Goal: Task Accomplishment & Management: Complete application form

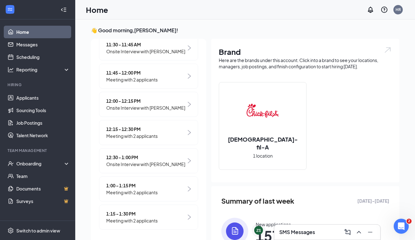
scroll to position [236, 0]
click at [31, 166] on div "Onboarding" at bounding box center [40, 164] width 48 height 6
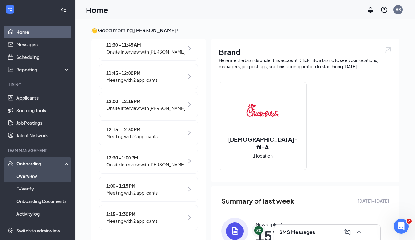
click at [41, 171] on link "Overview" at bounding box center [43, 176] width 54 height 13
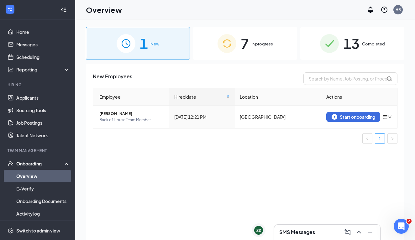
click at [268, 54] on div "7 In progress" at bounding box center [245, 43] width 104 height 33
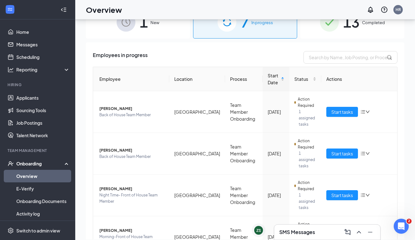
click at [346, 26] on span "13" at bounding box center [351, 22] width 16 height 22
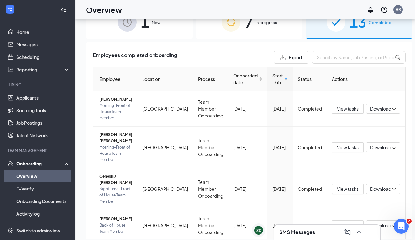
click at [233, 30] on img at bounding box center [231, 22] width 19 height 19
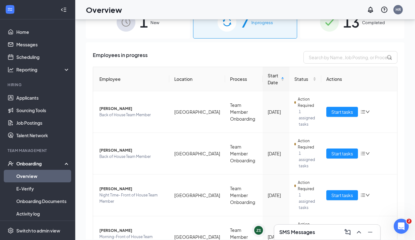
click at [328, 24] on img at bounding box center [329, 22] width 19 height 19
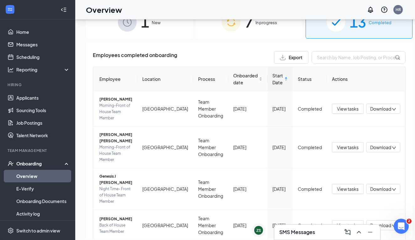
click at [288, 35] on div "7 In progress" at bounding box center [249, 22] width 107 height 33
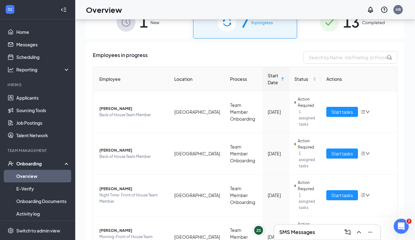
click at [157, 27] on div "1 New" at bounding box center [138, 22] width 104 height 33
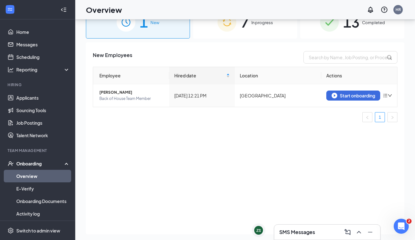
click at [313, 37] on div "13 Completed" at bounding box center [352, 22] width 104 height 33
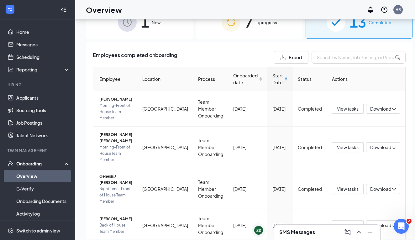
click at [149, 33] on div "1 New" at bounding box center [139, 22] width 107 height 33
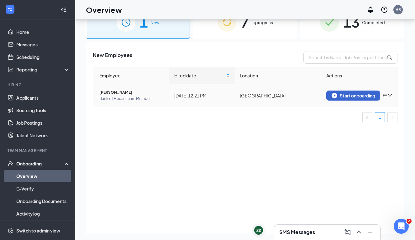
click at [331, 95] on button "Start onboarding" at bounding box center [353, 96] width 54 height 10
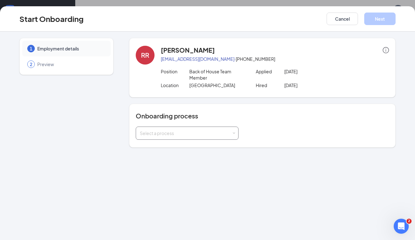
click at [181, 134] on div "Select a process" at bounding box center [186, 133] width 92 height 6
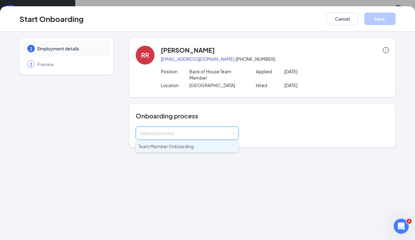
click at [178, 145] on span "Team Member Onboarding" at bounding box center [165, 147] width 55 height 6
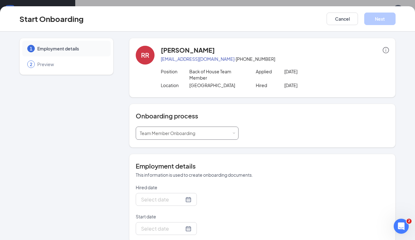
type input "Oct 15, 2025"
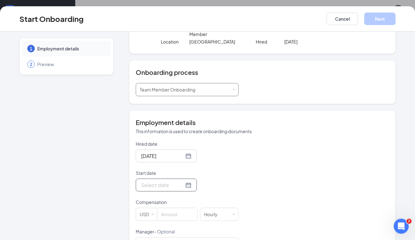
scroll to position [47, 0]
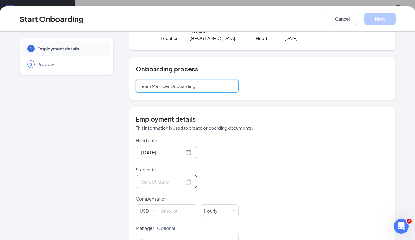
click at [188, 182] on div at bounding box center [166, 182] width 50 height 8
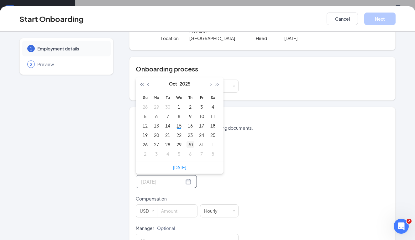
type input "Oct 30, 2025"
type input "Oct 24, 2025"
type input "Oct 23, 2025"
type input "Oct 15, 2025"
type input "Oct 8, 2025"
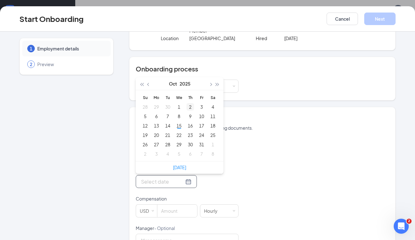
type input "Oct 2, 2025"
type input "Oct 3, 2025"
click at [212, 82] on button "button" at bounding box center [210, 83] width 7 height 13
type input "Oct 30, 2025"
type input "Nov 6, 2025"
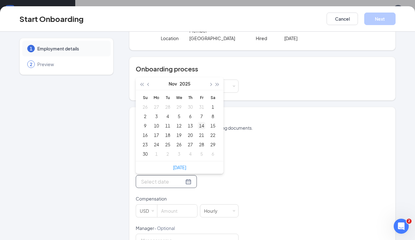
type input "Nov 14, 2025"
type input "Nov 21, 2025"
type input "Nov 14, 2025"
type input "Nov 13, 2025"
click at [190, 128] on div "13" at bounding box center [191, 126] width 8 height 8
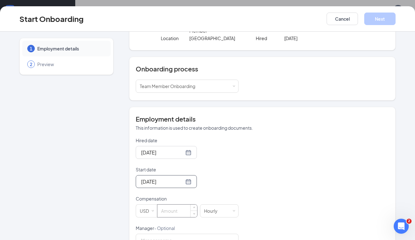
click at [171, 210] on input at bounding box center [177, 211] width 40 height 13
type input "15"
click at [293, 145] on div "Hired date Oct 15, 2025 Start date Nov 13, 2025 Nov 2025 Su Mo Tu We Th Fr Sa 2…" at bounding box center [262, 239] width 253 height 205
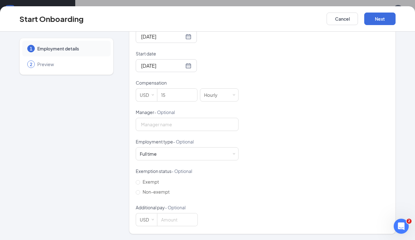
scroll to position [163, 0]
click at [158, 191] on span "Non-exempt" at bounding box center [156, 192] width 32 height 6
click at [140, 191] on input "Non-exempt" at bounding box center [138, 193] width 4 height 4
radio input "true"
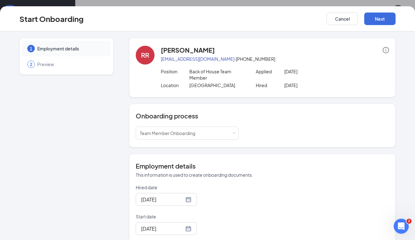
scroll to position [0, 0]
click at [377, 16] on button "Next" at bounding box center [379, 19] width 31 height 13
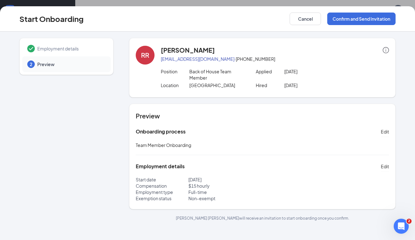
click at [76, 51] on span "Employment details" at bounding box center [70, 48] width 67 height 6
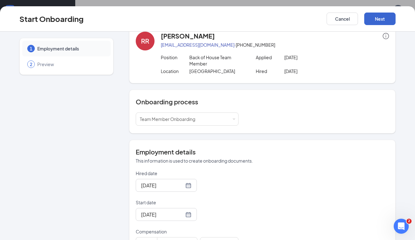
scroll to position [13, 0]
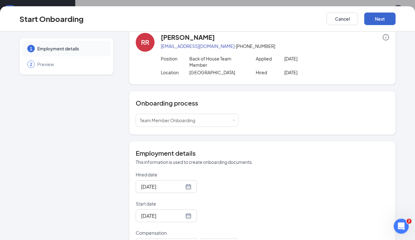
click at [379, 20] on button "Next" at bounding box center [379, 19] width 31 height 13
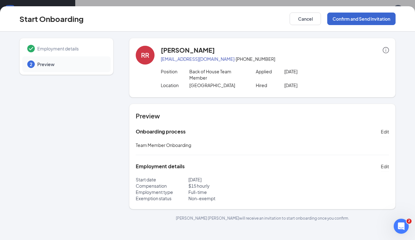
click at [348, 21] on button "Confirm and Send Invitation" at bounding box center [361, 19] width 68 height 13
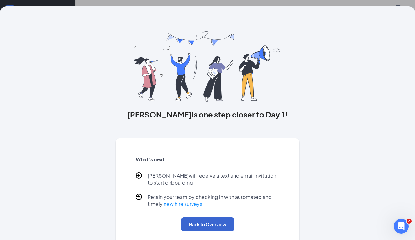
click at [201, 222] on button "Back to Overview" at bounding box center [207, 225] width 53 height 14
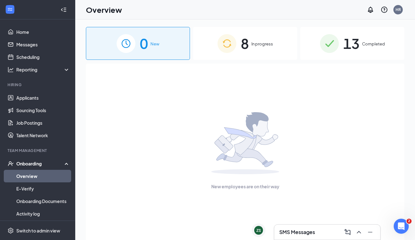
click at [260, 52] on div "8 In progress" at bounding box center [245, 43] width 104 height 33
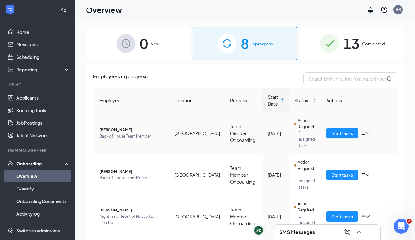
click at [347, 136] on td "Start tasks" at bounding box center [359, 134] width 76 height 42
click at [345, 131] on span "Start tasks" at bounding box center [342, 133] width 22 height 7
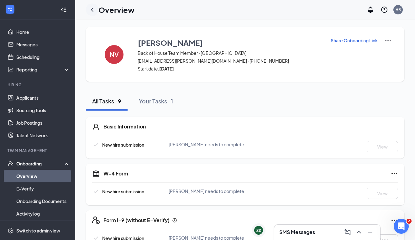
click at [92, 10] on icon "ChevronLeft" at bounding box center [92, 10] width 3 height 4
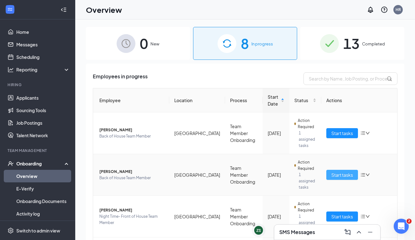
click at [340, 171] on span "Start tasks" at bounding box center [342, 174] width 22 height 7
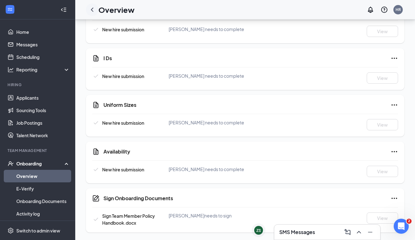
click at [92, 11] on icon "ChevronLeft" at bounding box center [92, 10] width 8 height 8
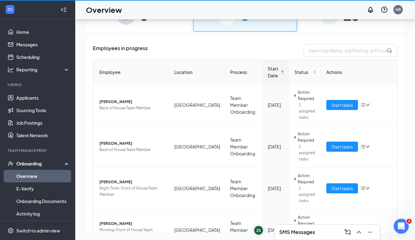
scroll to position [28, 0]
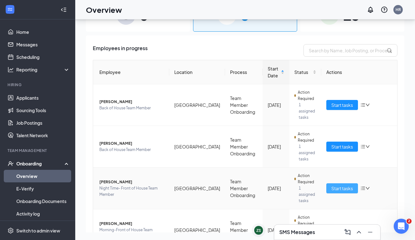
click at [346, 185] on span "Start tasks" at bounding box center [342, 188] width 22 height 7
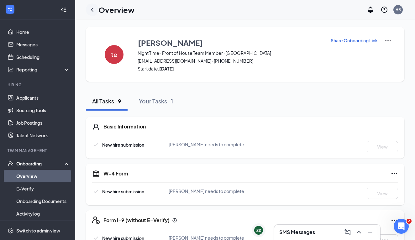
click at [92, 8] on icon "ChevronLeft" at bounding box center [92, 10] width 8 height 8
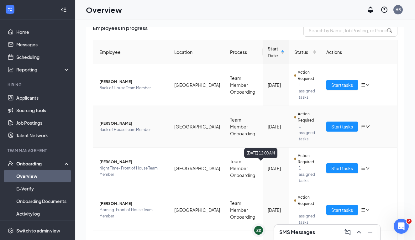
scroll to position [64, 0]
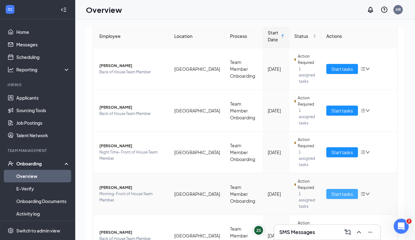
click at [334, 191] on span "Start tasks" at bounding box center [342, 194] width 22 height 7
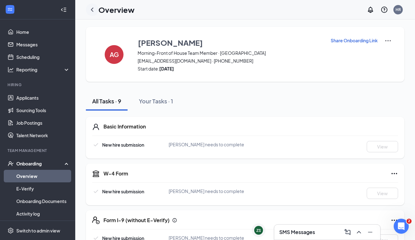
click at [90, 9] on icon "ChevronLeft" at bounding box center [92, 10] width 8 height 8
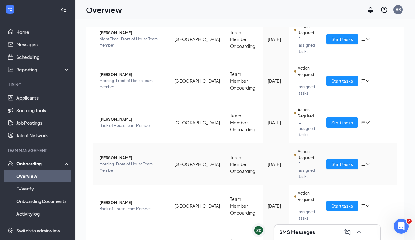
scroll to position [173, 0]
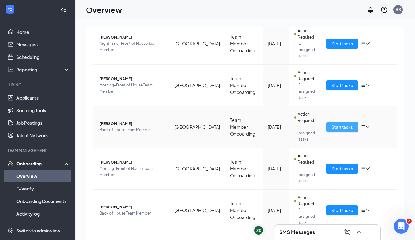
click at [333, 122] on button "Start tasks" at bounding box center [342, 127] width 32 height 10
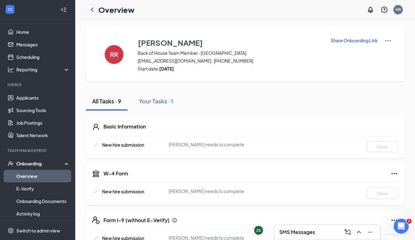
click at [92, 11] on icon "ChevronLeft" at bounding box center [92, 10] width 3 height 4
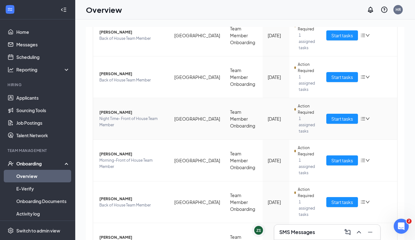
scroll to position [134, 0]
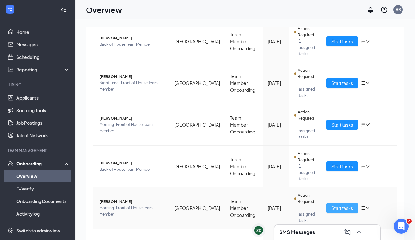
click at [333, 205] on span "Start tasks" at bounding box center [342, 208] width 22 height 7
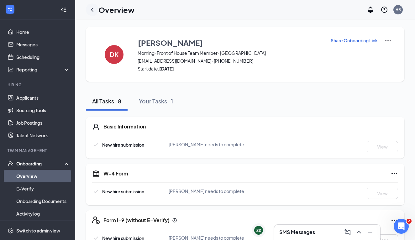
click at [94, 11] on icon "ChevronLeft" at bounding box center [92, 10] width 8 height 8
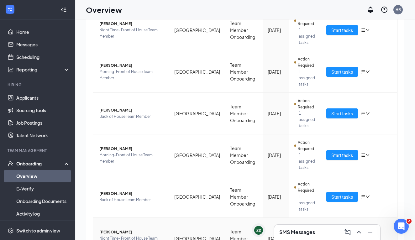
scroll to position [10, 0]
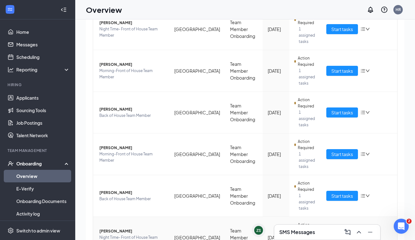
click at [120, 228] on span "Zoeay Smith" at bounding box center [131, 231] width 65 height 6
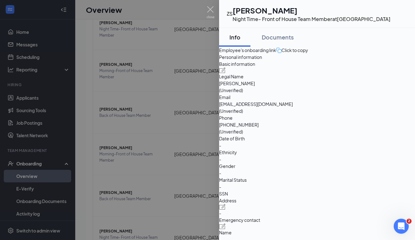
click at [192, 84] on div at bounding box center [207, 120] width 415 height 240
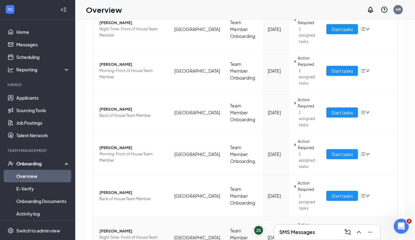
click at [335, 234] on span "Start tasks" at bounding box center [342, 237] width 22 height 7
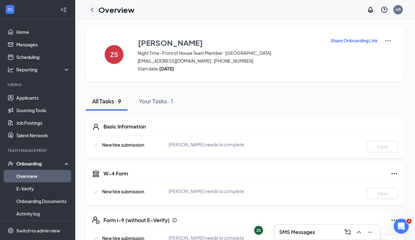
click at [94, 10] on icon "ChevronLeft" at bounding box center [92, 10] width 8 height 8
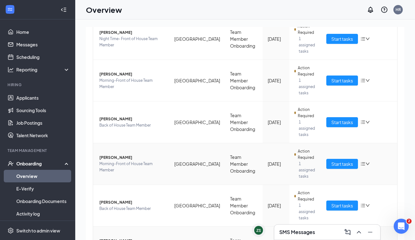
scroll to position [177, 0]
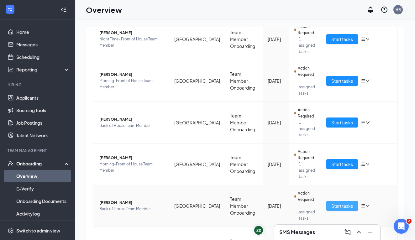
click at [335, 203] on span "Start tasks" at bounding box center [342, 206] width 22 height 7
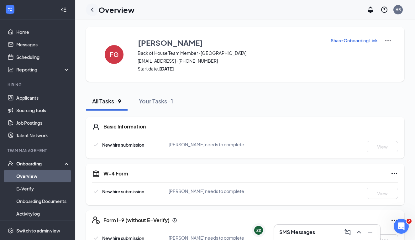
click at [96, 8] on div at bounding box center [92, 9] width 13 height 13
click at [91, 10] on icon "ChevronLeft" at bounding box center [92, 10] width 8 height 8
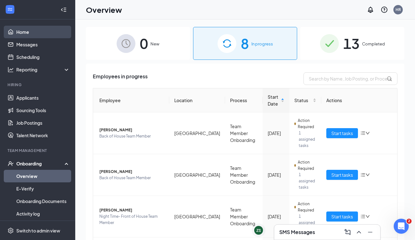
click at [60, 27] on link "Home" at bounding box center [43, 32] width 54 height 13
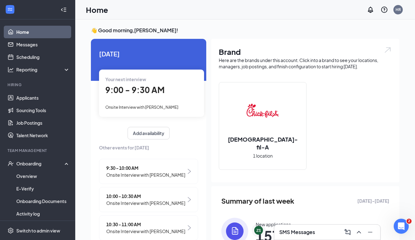
click at [64, 8] on icon "Collapse" at bounding box center [64, 10] width 6 height 6
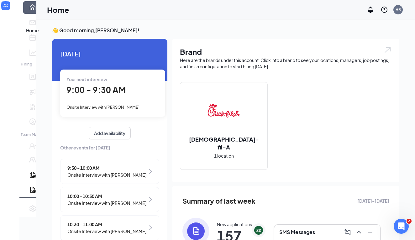
click at [39, 14] on link "Home" at bounding box center [42, 7] width 6 height 13
click at [13, 11] on icon "Expand" at bounding box center [10, 14] width 6 height 6
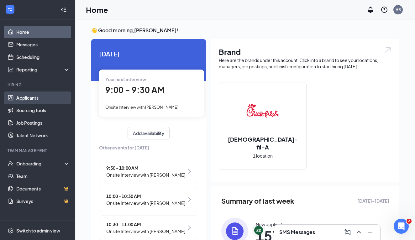
click at [54, 98] on link "Applicants" at bounding box center [43, 98] width 54 height 13
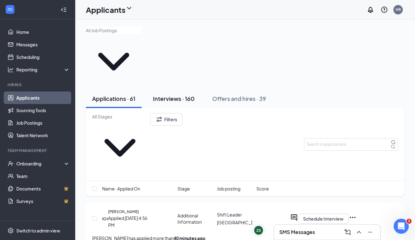
click at [186, 95] on div "Interviews · 160" at bounding box center [174, 99] width 42 height 8
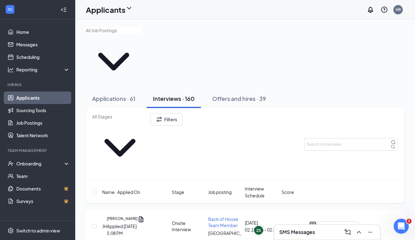
click at [225, 181] on div "Name · Applied On Stage Job posting Interview Schedule Score" at bounding box center [245, 192] width 319 height 23
click at [224, 189] on span "Job posting" at bounding box center [220, 192] width 24 height 7
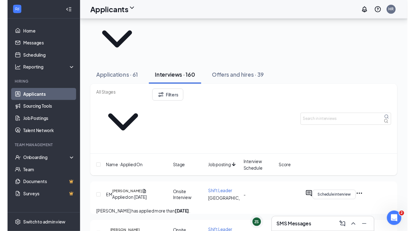
scroll to position [29, 0]
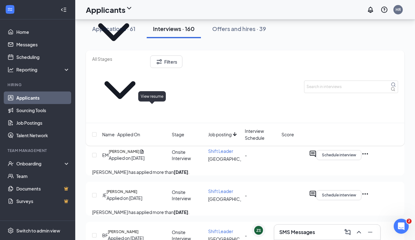
click at [145, 149] on icon "Document" at bounding box center [142, 152] width 5 height 6
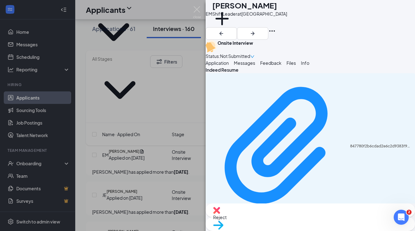
click at [197, 135] on div "EM ERICA MOSS Shift Leader at Vista Ridge Village Add a tag Onsite Interview St…" at bounding box center [207, 115] width 415 height 231
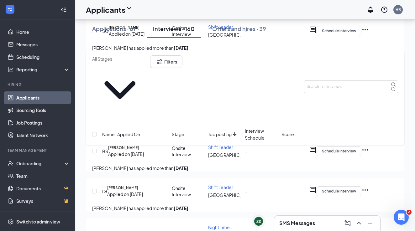
scroll to position [520, 0]
click at [137, 110] on h5 "Salma El-Gharby" at bounding box center [123, 107] width 30 height 6
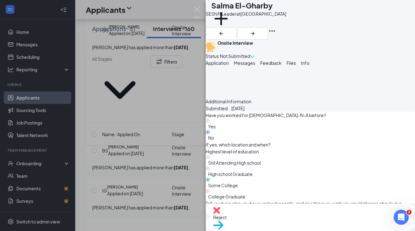
scroll to position [552, 0]
click at [158, 175] on div "SE Salma El-Gharby Shift Leader at Vista Ridge Village Add a tag Onsite Intervi…" at bounding box center [207, 115] width 415 height 231
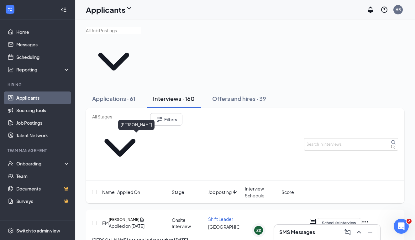
click at [130, 217] on h5 "ERICA MOSS" at bounding box center [124, 220] width 31 height 6
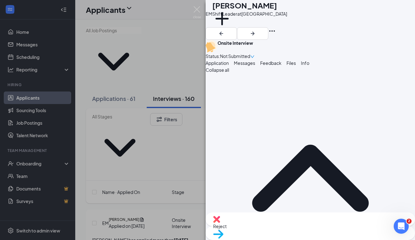
click at [282, 66] on button "Feedback" at bounding box center [270, 63] width 21 height 7
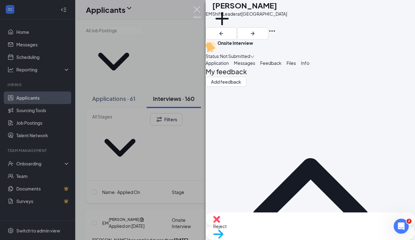
click at [194, 8] on img at bounding box center [197, 12] width 8 height 12
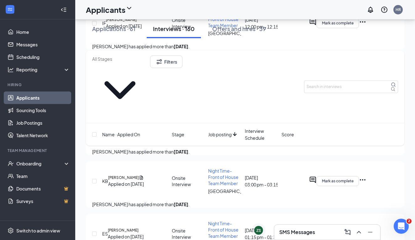
scroll to position [1474, 0]
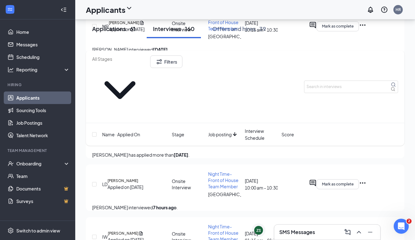
click at [120, 33] on div "Applications · 61" at bounding box center [113, 29] width 43 height 8
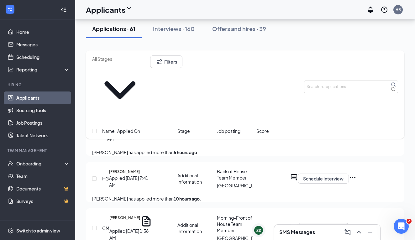
scroll to position [387, 0]
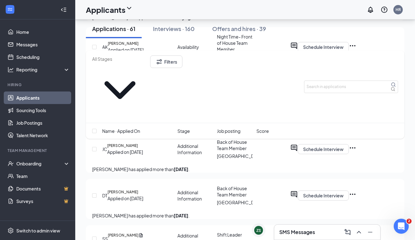
click at [225, 128] on span "Job posting" at bounding box center [229, 131] width 24 height 7
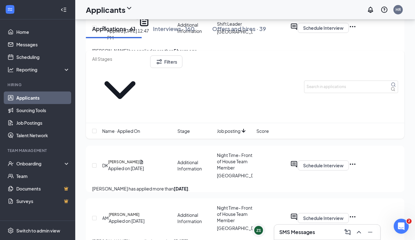
scroll to position [245, 0]
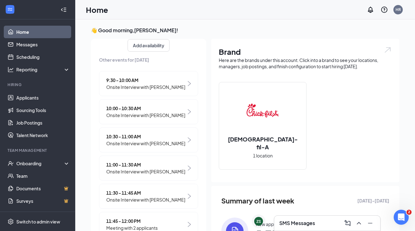
scroll to position [93, 0]
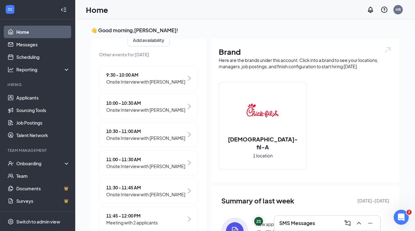
click at [130, 130] on span "10:30 - 11:00 AM" at bounding box center [145, 131] width 79 height 7
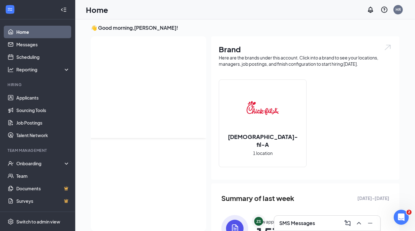
scroll to position [0, 0]
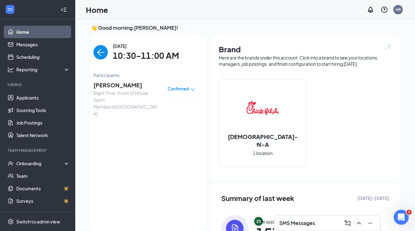
click at [113, 87] on span "Jason Ivey" at bounding box center [126, 85] width 66 height 9
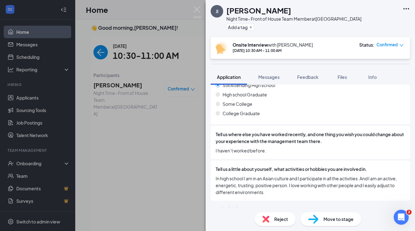
scroll to position [313, 0]
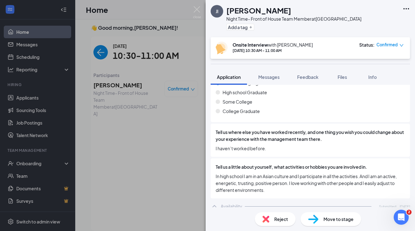
click at [311, 217] on img at bounding box center [313, 219] width 10 height 9
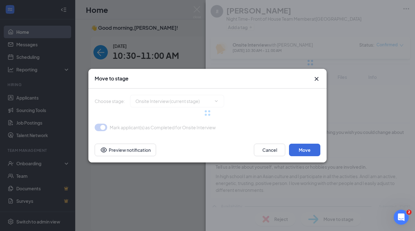
type input "Hiring Complete (final stage)"
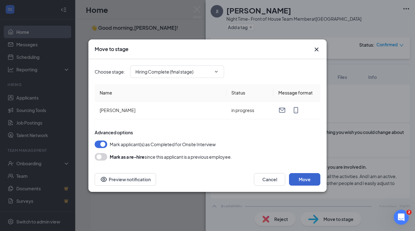
click at [299, 178] on button "Move" at bounding box center [304, 179] width 31 height 13
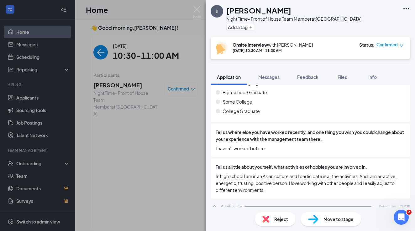
click at [175, 193] on div "JI Jason Ivey Night Time- Front of House Team Member at Vista Ridge Village Add…" at bounding box center [207, 115] width 415 height 231
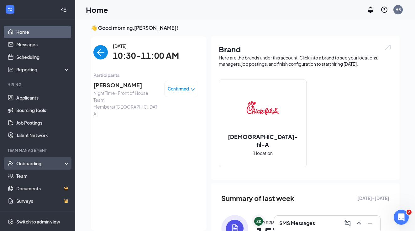
click at [39, 166] on div "Onboarding" at bounding box center [40, 164] width 48 height 6
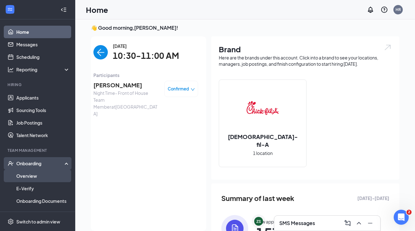
click at [42, 173] on link "Overview" at bounding box center [43, 176] width 54 height 13
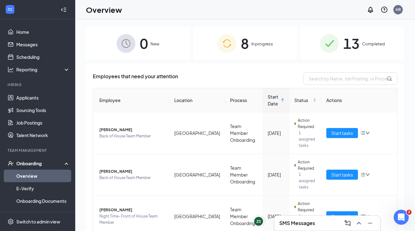
click at [154, 45] on span "New" at bounding box center [154, 44] width 9 height 6
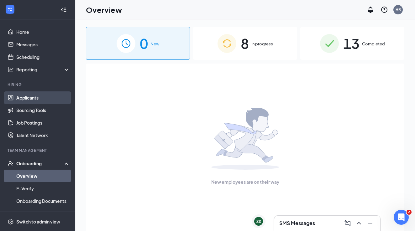
click at [42, 99] on link "Applicants" at bounding box center [43, 98] width 54 height 13
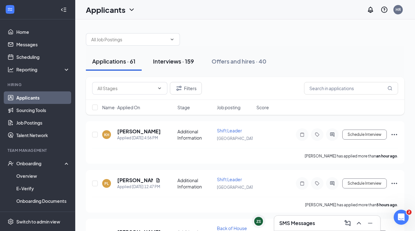
click at [174, 58] on div "Interviews · 159" at bounding box center [173, 61] width 41 height 8
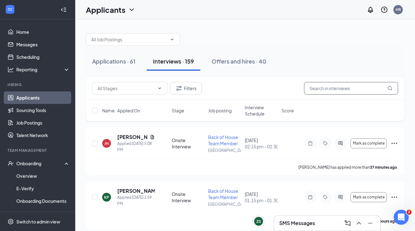
click at [324, 86] on input "text" at bounding box center [351, 88] width 94 height 13
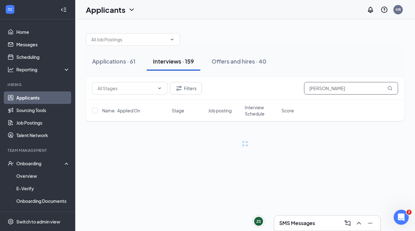
type input "Jason"
drag, startPoint x: 324, startPoint y: 86, endPoint x: 390, endPoint y: 88, distance: 66.2
click at [390, 88] on icon "MagnifyingGlass" at bounding box center [389, 88] width 5 height 5
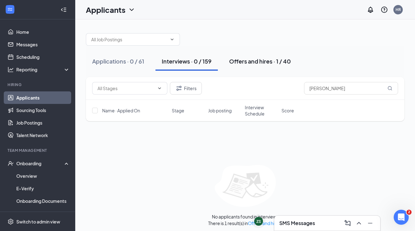
click at [250, 64] on div "Offers and hires · 1 / 40" at bounding box center [260, 61] width 62 height 8
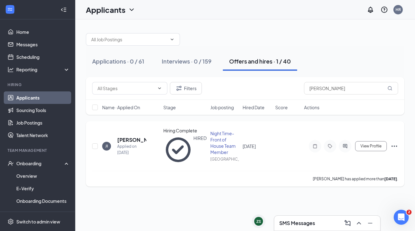
click at [397, 147] on icon "Ellipses" at bounding box center [395, 147] width 8 height 8
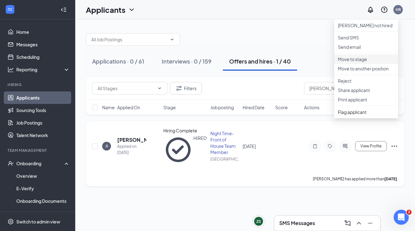
click at [363, 62] on p "Move to stage" at bounding box center [366, 59] width 56 height 6
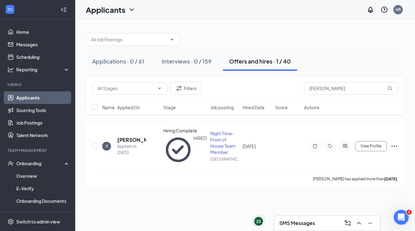
type input "Hiring Complete (current stage)"
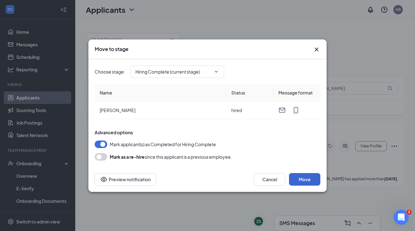
click at [318, 178] on button "Move" at bounding box center [304, 179] width 31 height 13
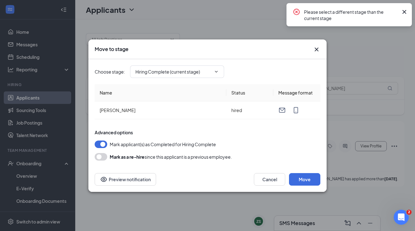
click at [262, 224] on div "Move to stage Choose stage : Hiring Complete (current stage) Name Status Messag…" at bounding box center [207, 115] width 415 height 231
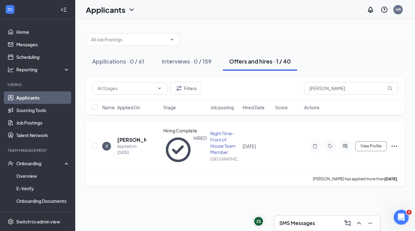
click at [395, 145] on icon "Ellipses" at bounding box center [395, 147] width 8 height 8
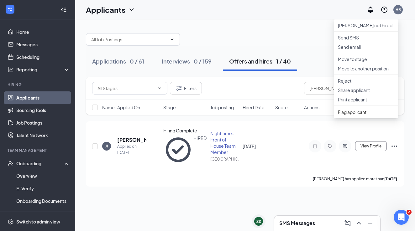
click at [247, 203] on div "Applications · 0 / 61 Interviews · 0 / 159 Offers and hires · 1 / 40 Filters Ja…" at bounding box center [245, 125] width 340 height 212
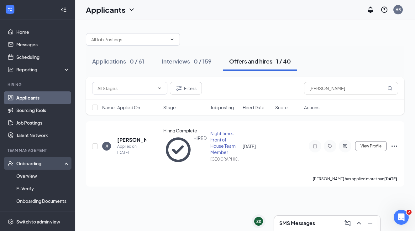
click at [35, 165] on div "Onboarding" at bounding box center [40, 164] width 48 height 6
click at [33, 163] on div "Onboarding" at bounding box center [40, 164] width 48 height 6
click at [31, 175] on link "Overview" at bounding box center [43, 176] width 54 height 13
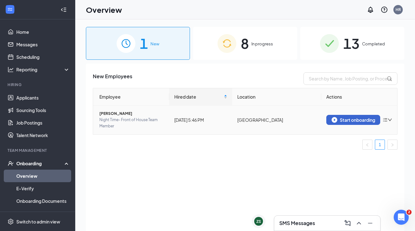
click at [358, 124] on button "Start onboarding" at bounding box center [353, 120] width 54 height 10
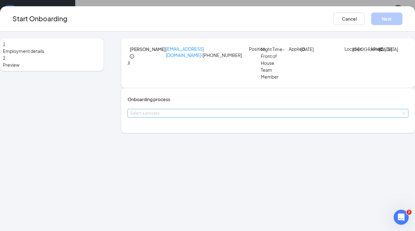
click at [170, 117] on div "Select a process" at bounding box center [266, 113] width 273 height 6
click at [166, 153] on div "1 Employment details 2 Preview JI Jason Ivey i12065461@gmail.com · (972) 217-24…" at bounding box center [207, 132] width 415 height 200
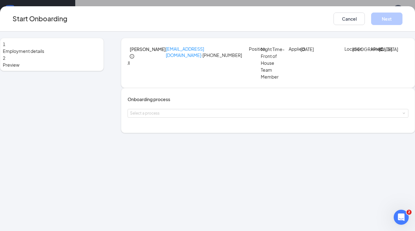
click at [166, 148] on div "1 Employment details 2 Preview JI Jason Ivey i12065461@gmail.com · (972) 217-24…" at bounding box center [207, 132] width 415 height 200
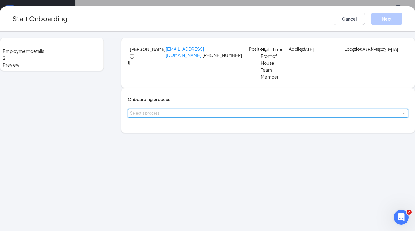
click at [167, 118] on div "Select a process" at bounding box center [268, 113] width 276 height 8
click at [167, 144] on span "Team Member Onboarding" at bounding box center [165, 147] width 55 height 6
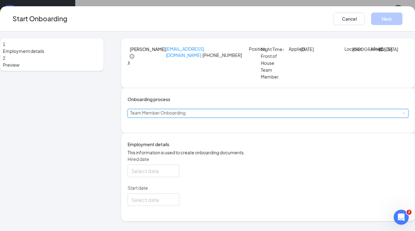
type input "Oct 15, 2025"
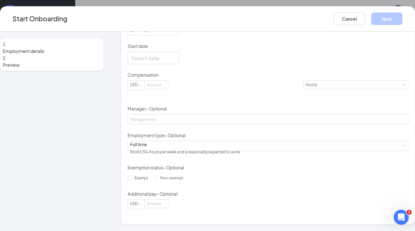
scroll to position [163, 0]
click at [153, 181] on input "Non-exempt" at bounding box center [155, 178] width 4 height 4
radio input "true"
click at [176, 62] on div at bounding box center [153, 58] width 44 height 8
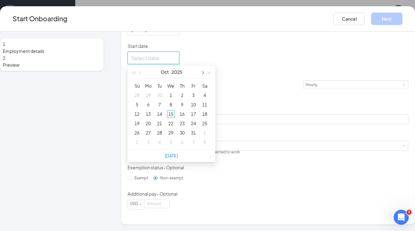
click at [206, 78] on button "button" at bounding box center [202, 72] width 7 height 13
type input "Oct 30, 2025"
type input "Nov 6, 2025"
type input "Nov 13, 2025"
type input "Nov 20, 2025"
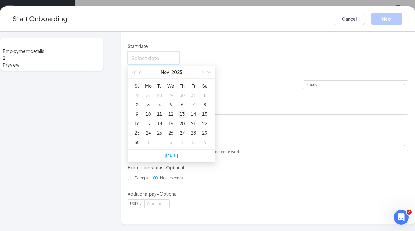
type input "Nov 13, 2025"
click at [186, 118] on div "13" at bounding box center [182, 114] width 8 height 8
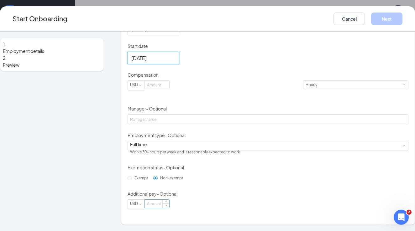
click at [168, 208] on input at bounding box center [157, 204] width 24 height 8
type input "13"
click at [269, 200] on div "Hired date Oct 15, 2025 Start date Nov 13, 2025 Nov 2025 Su Mo Tu We Th Fr Sa 2…" at bounding box center [268, 112] width 281 height 196
click at [269, 179] on div "Hired date Oct 15, 2025 Start date Nov 13, 2025 Nov 2025 Su Mo Tu We Th Fr Sa 2…" at bounding box center [268, 112] width 281 height 196
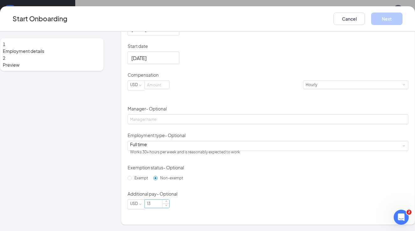
click at [169, 208] on input "13" at bounding box center [157, 204] width 24 height 8
click at [173, 79] on div "Compensation" at bounding box center [268, 76] width 281 height 9
click at [173, 80] on div "Compensation USD Hourly" at bounding box center [268, 85] width 281 height 26
click at [170, 81] on div at bounding box center [157, 85] width 25 height 9
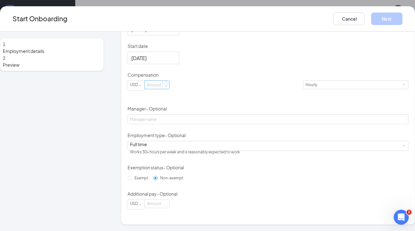
type input "0"
click at [169, 87] on span "Decrease Value" at bounding box center [166, 86] width 7 height 5
type input "13"
click at [301, 107] on div "Hired date Oct 15, 2025 Start date Nov 13, 2025 Nov 2025 Su Mo Tu We Th Fr Sa 2…" at bounding box center [268, 112] width 281 height 196
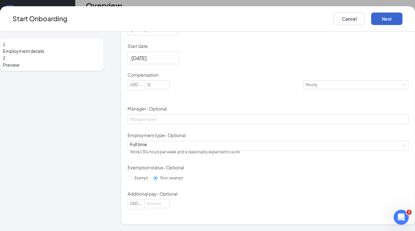
click at [371, 16] on button "Next" at bounding box center [386, 19] width 31 height 13
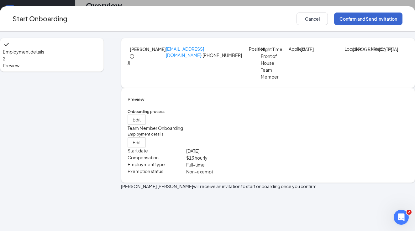
scroll to position [0, 0]
click at [370, 19] on button "Confirm and Send Invitation" at bounding box center [368, 19] width 68 height 13
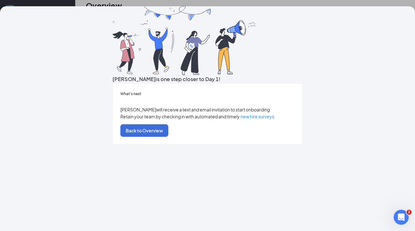
click at [324, 4] on div "Jason is one step closer to Day 1! What’s next Jason will receive a text and em…" at bounding box center [207, 115] width 415 height 231
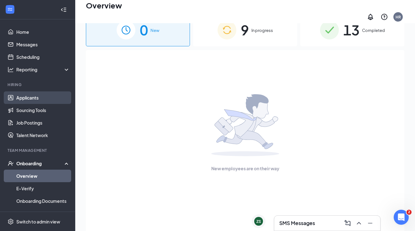
click at [21, 96] on link "Applicants" at bounding box center [43, 98] width 54 height 13
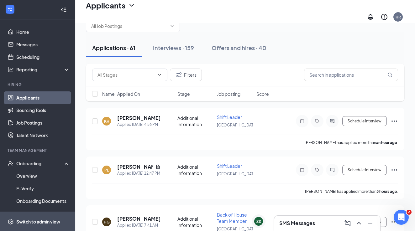
click at [21, 223] on div "Switch to admin view" at bounding box center [38, 222] width 44 height 6
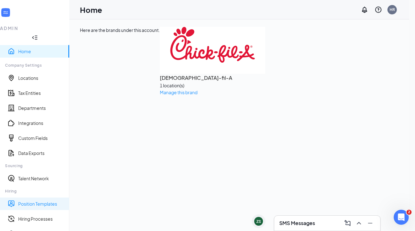
click at [28, 201] on link "Position Templates" at bounding box center [41, 204] width 46 height 6
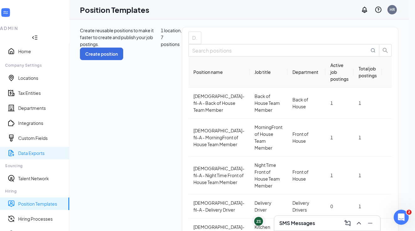
click at [37, 150] on link "Data Exports" at bounding box center [41, 153] width 46 height 6
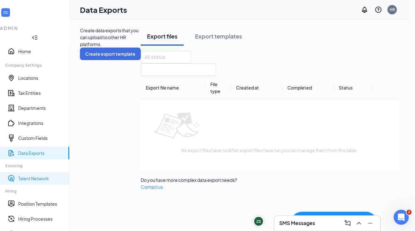
click at [34, 176] on link "Talent Network" at bounding box center [41, 179] width 46 height 6
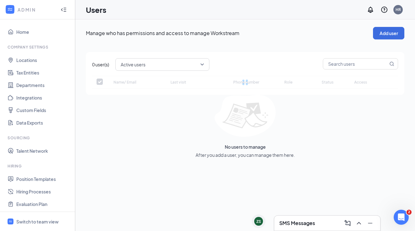
checkbox input "false"
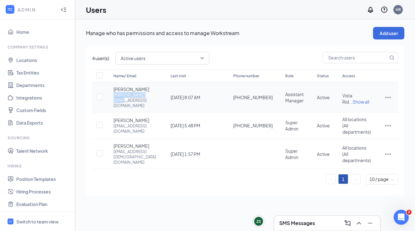
drag, startPoint x: 114, startPoint y: 99, endPoint x: 148, endPoint y: 101, distance: 33.6
click at [148, 101] on div "[PERSON_NAME] [PERSON_NAME][EMAIL_ADDRESS][DOMAIN_NAME]" at bounding box center [135, 97] width 45 height 22
copy div "[PERSON_NAME][EMAIL_ADDRESS][DOMAIN_NAME]"
